Goal: Find specific page/section: Find specific page/section

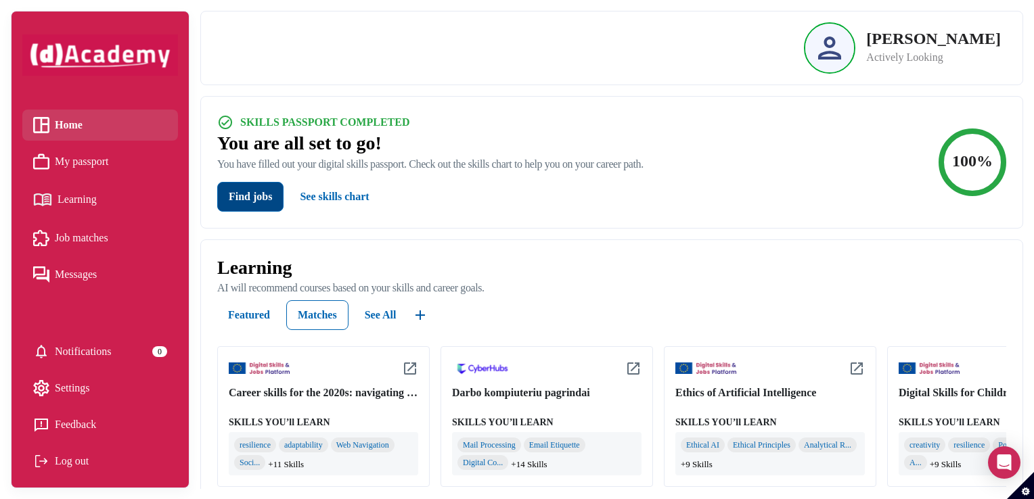
click at [264, 200] on button "Find jobs" at bounding box center [250, 197] width 66 height 30
